Goal: Information Seeking & Learning: Learn about a topic

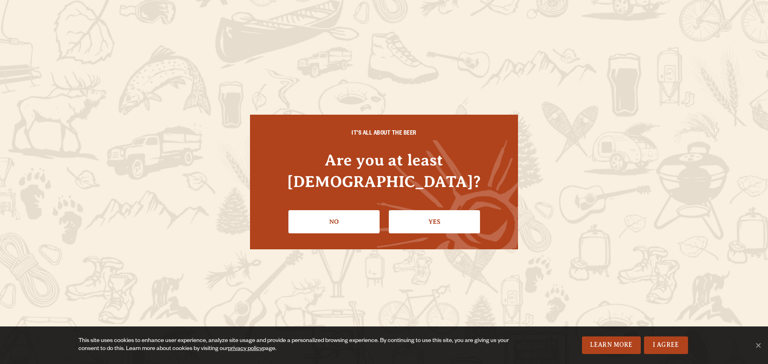
click at [452, 226] on div "IT'S ALL ABOUT THE BEER Are you at least [DEMOGRAPHIC_DATA]? No Yes" at bounding box center [384, 182] width 268 height 135
click at [445, 216] on link "Yes" at bounding box center [434, 221] width 91 height 23
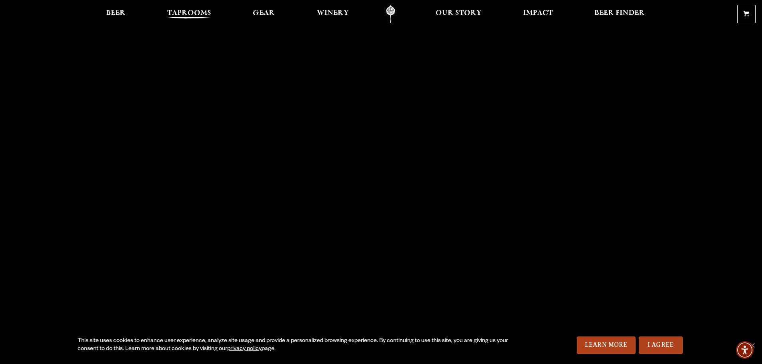
click at [197, 13] on span "Taprooms" at bounding box center [189, 13] width 44 height 6
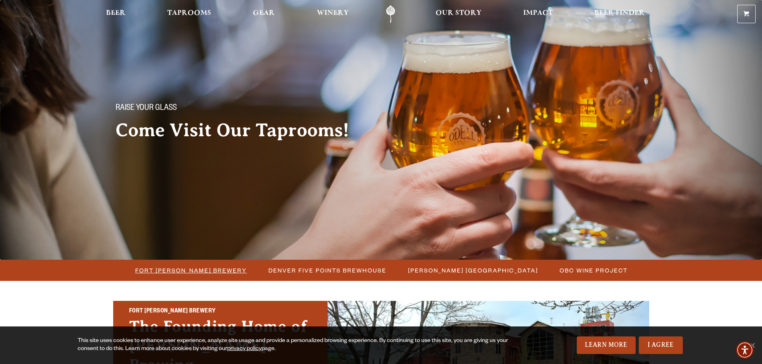
click at [196, 271] on span "Fort [PERSON_NAME] Brewery" at bounding box center [191, 271] width 112 height 12
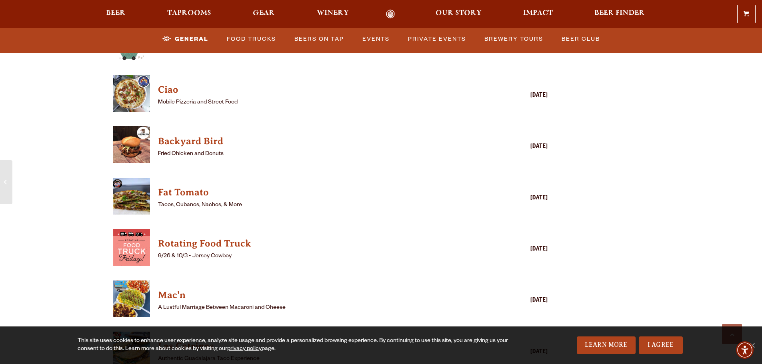
scroll to position [2120, 0]
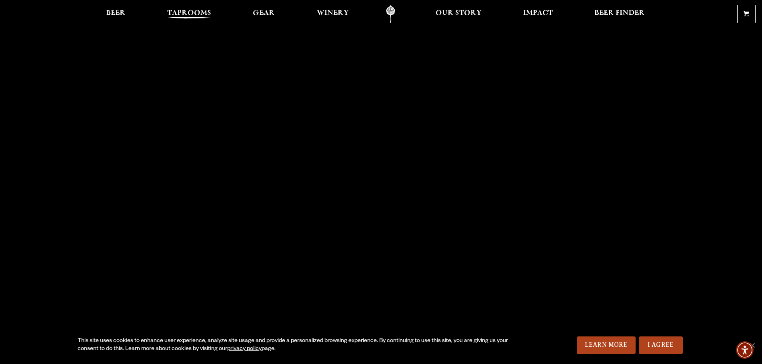
click at [181, 14] on span "Taprooms" at bounding box center [189, 13] width 44 height 6
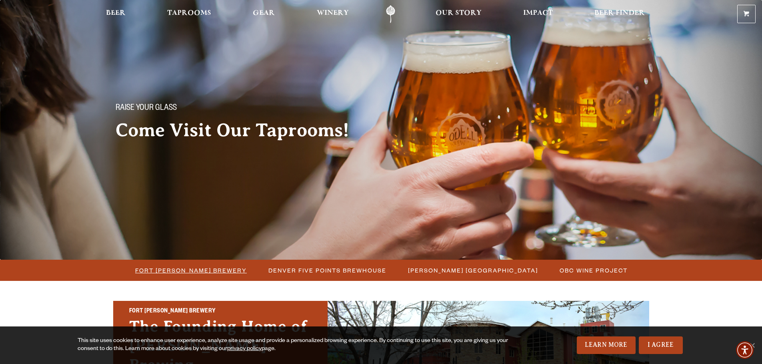
click at [186, 267] on span "Fort Collins Brewery" at bounding box center [191, 271] width 112 height 12
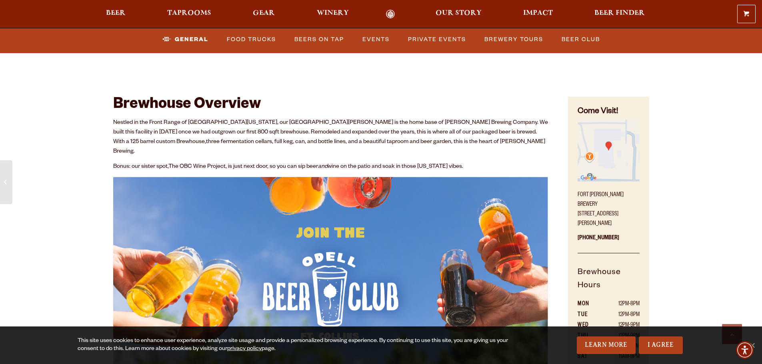
scroll to position [240, 0]
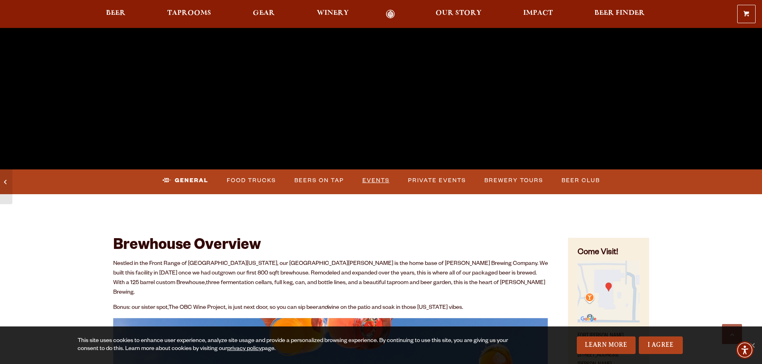
click at [386, 180] on link "Events" at bounding box center [376, 181] width 34 height 18
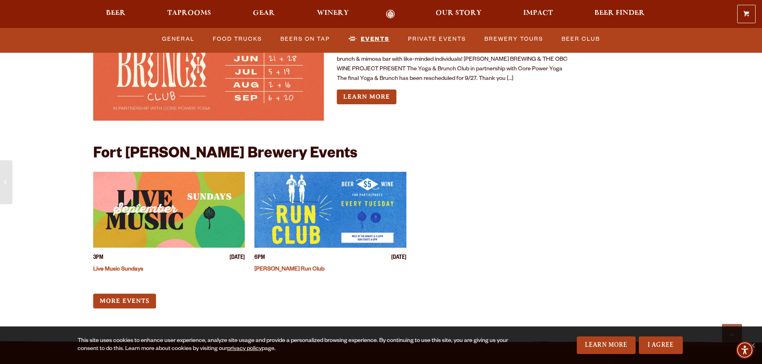
scroll to position [3105, 0]
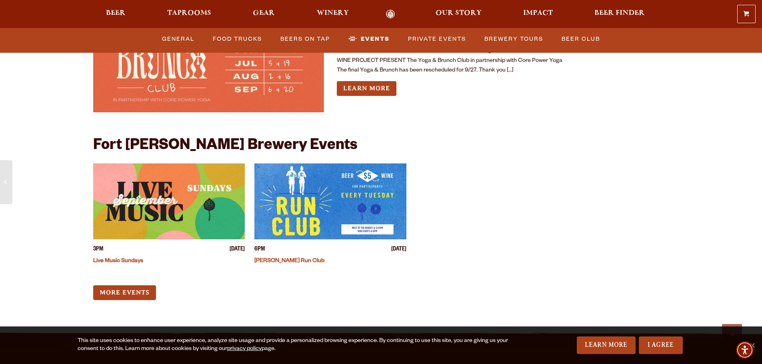
click at [291, 185] on img "View event details" at bounding box center [330, 202] width 152 height 76
